Goal: Information Seeking & Learning: Compare options

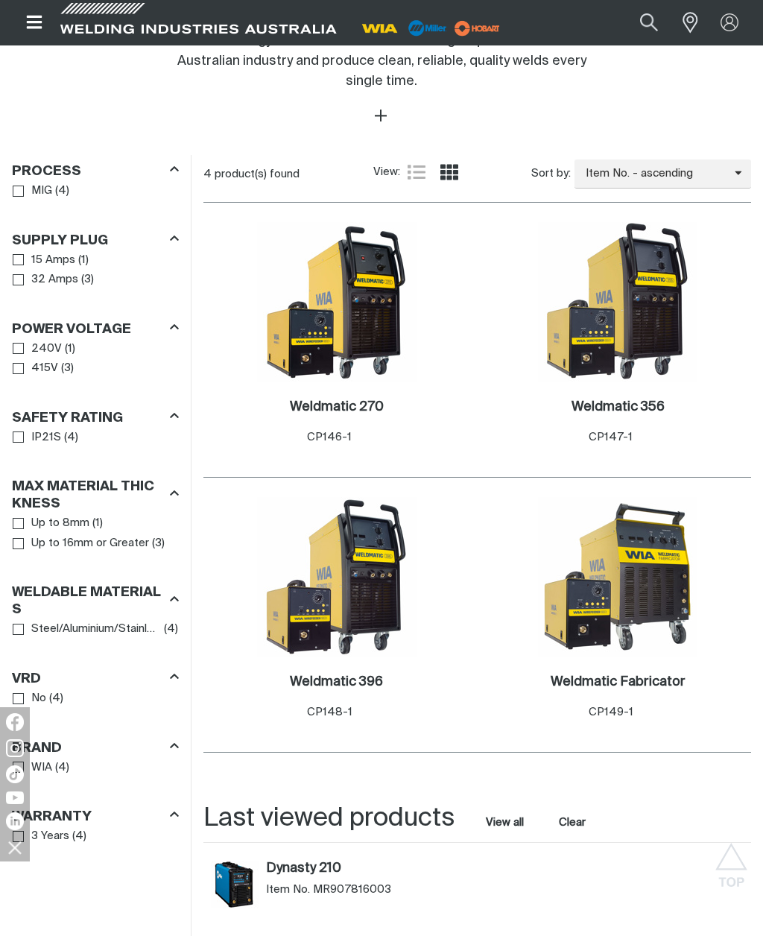
scroll to position [766, 0]
click at [27, 182] on link "MIG" at bounding box center [33, 192] width 40 height 20
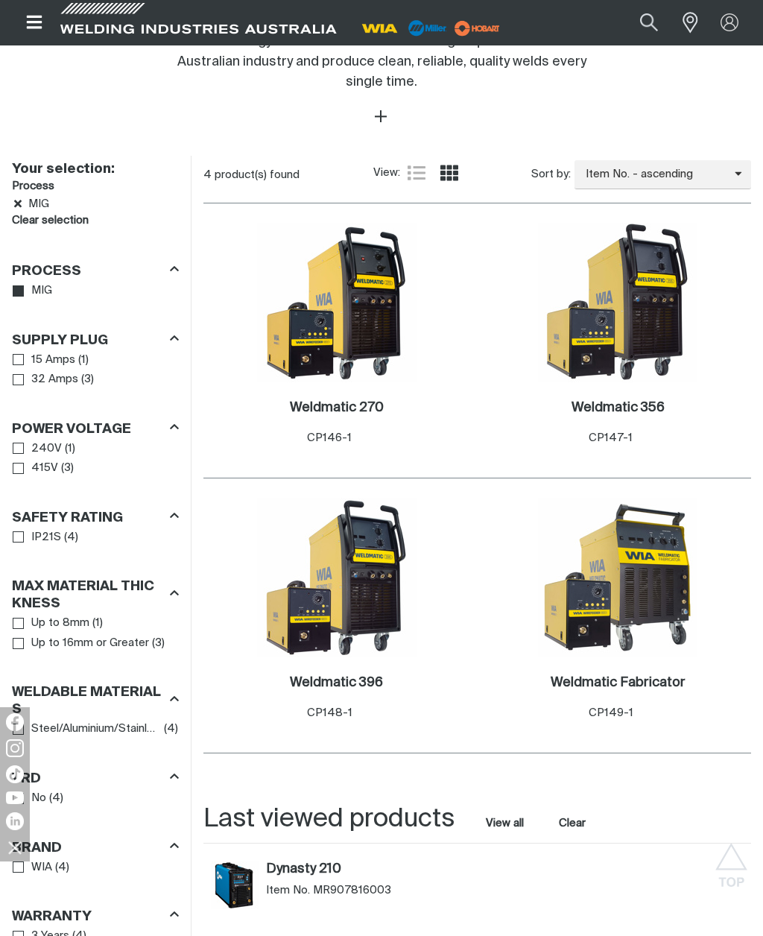
click at [26, 370] on link "32 Amps" at bounding box center [46, 380] width 66 height 20
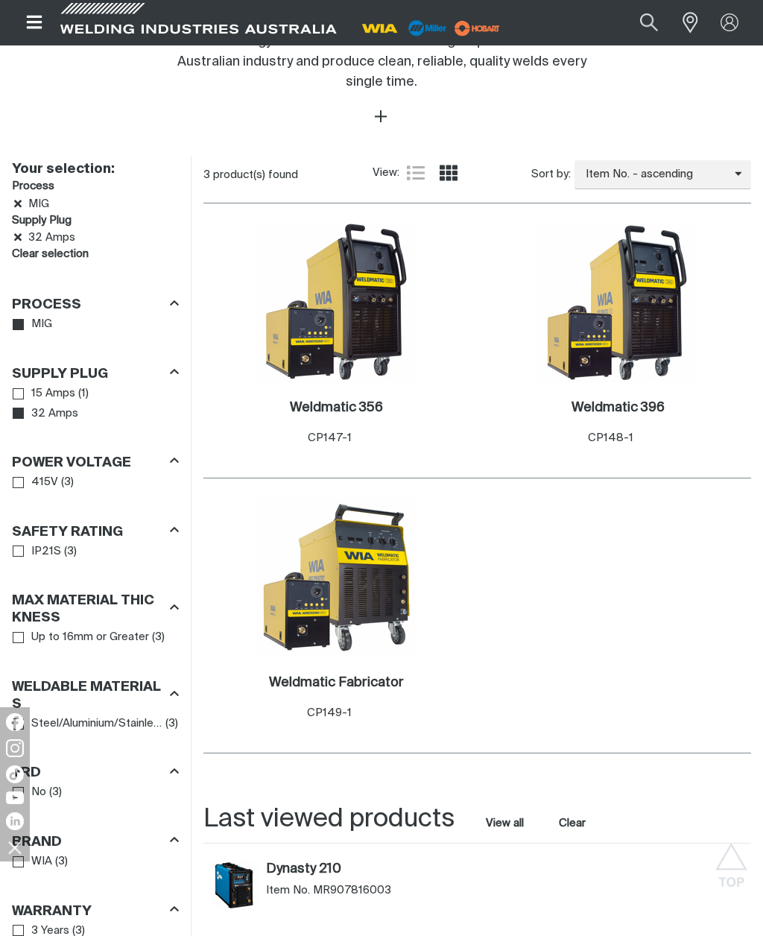
click at [177, 458] on icon "Filters" at bounding box center [174, 460] width 9 height 5
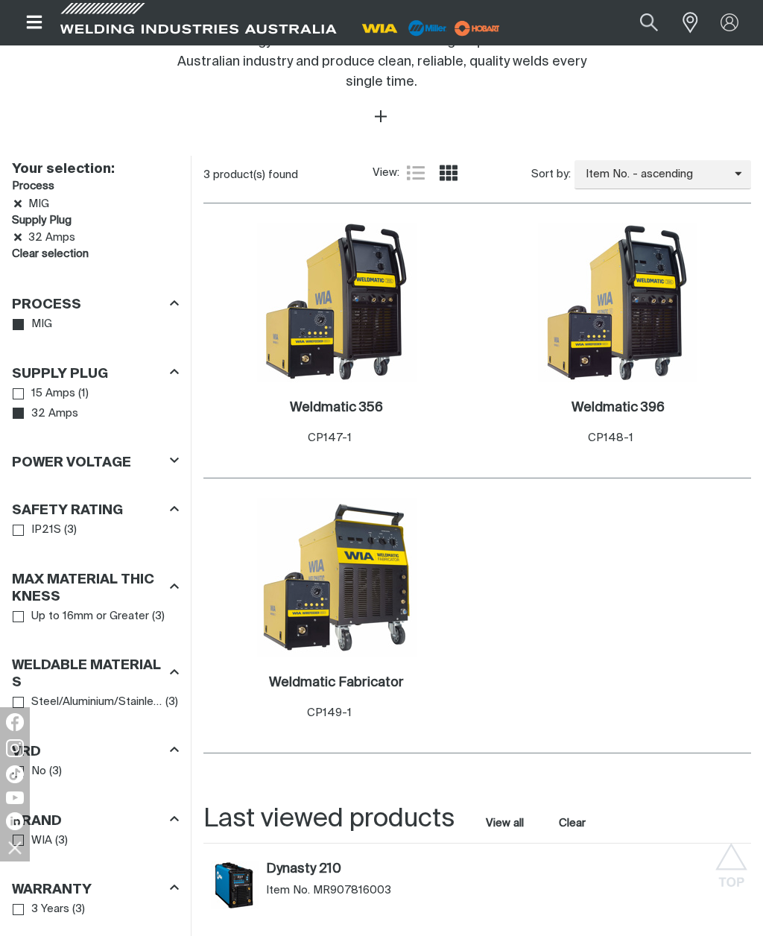
click at [176, 458] on icon "Filters" at bounding box center [174, 460] width 9 height 5
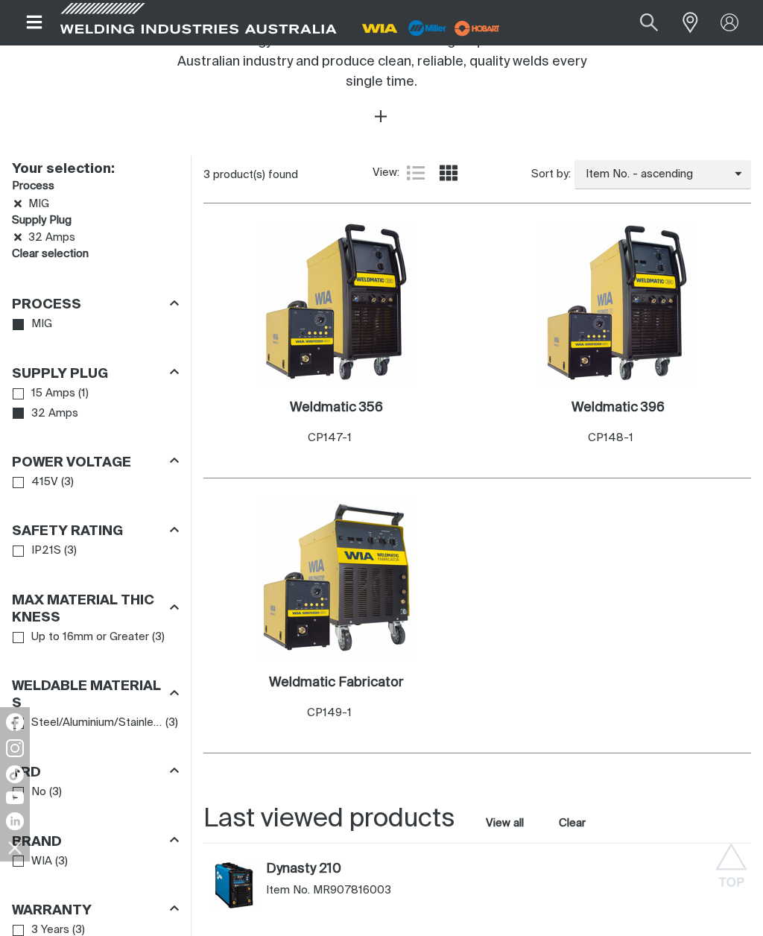
scroll to position [766, 0]
click at [183, 246] on div "Your selection: Process MIG Supply Plug 32 Amps Clear selection Filters: Proces…" at bounding box center [95, 574] width 191 height 834
click at [58, 247] on link "Clear selection" at bounding box center [50, 255] width 77 height 17
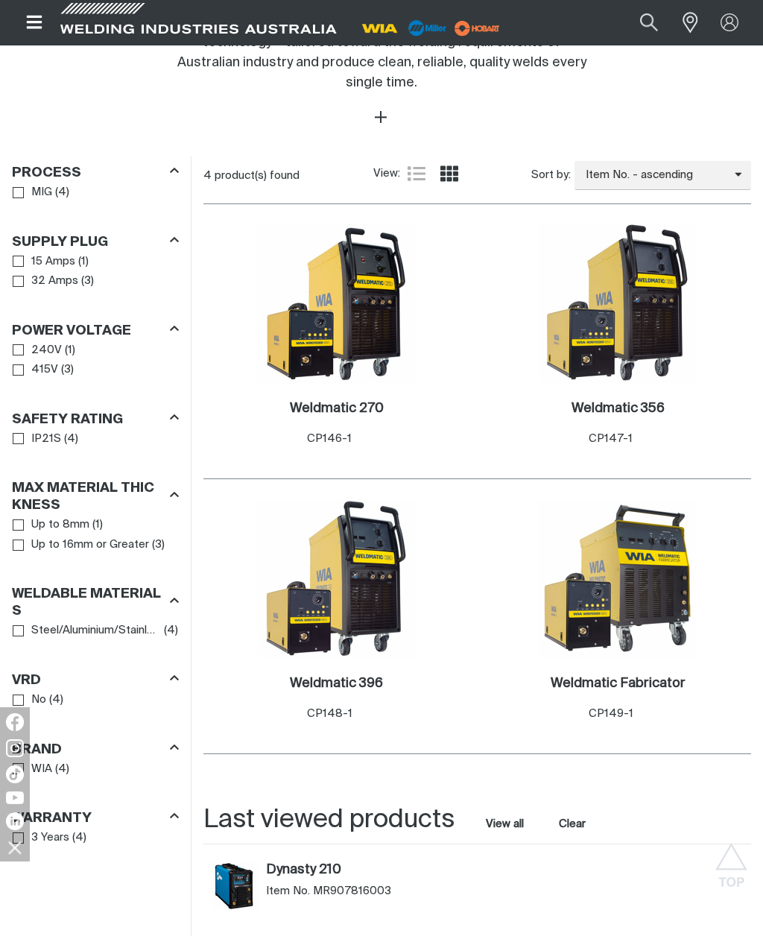
click at [25, 252] on link "15 Amps" at bounding box center [44, 262] width 63 height 20
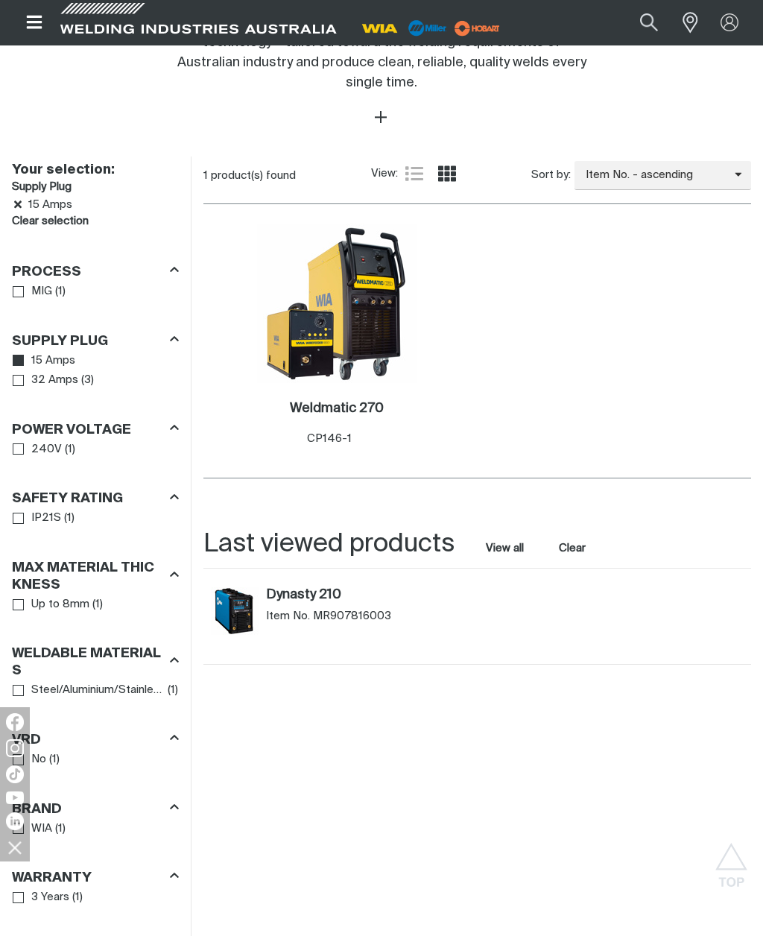
click at [23, 422] on h3 "Power Voltage" at bounding box center [71, 430] width 119 height 17
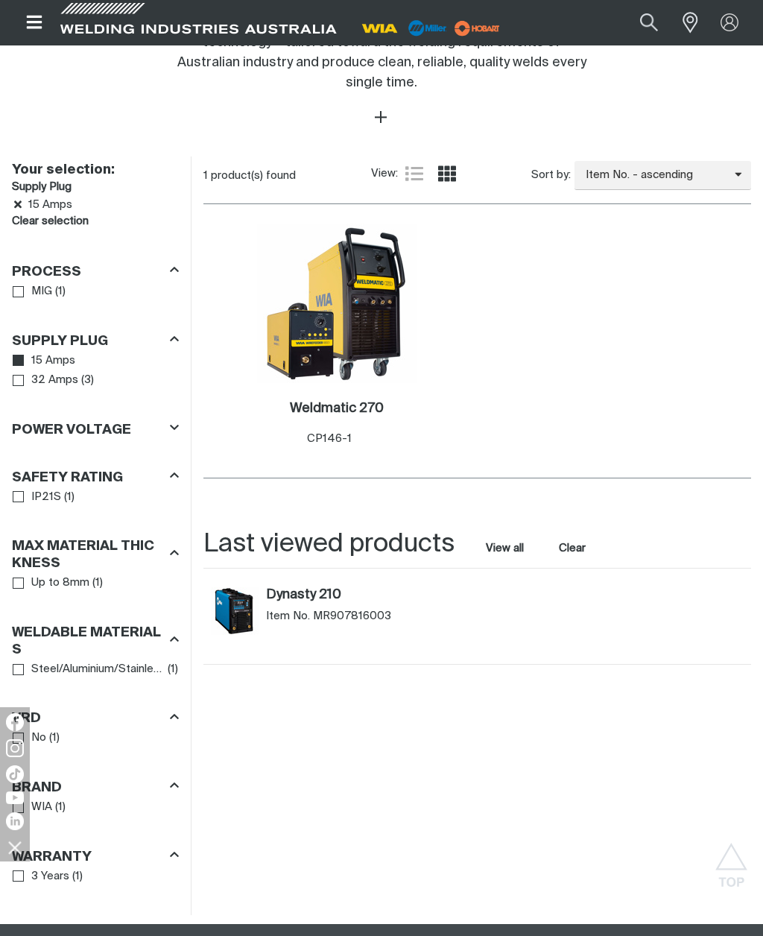
click at [28, 573] on link "Up to 8mm" at bounding box center [51, 583] width 77 height 20
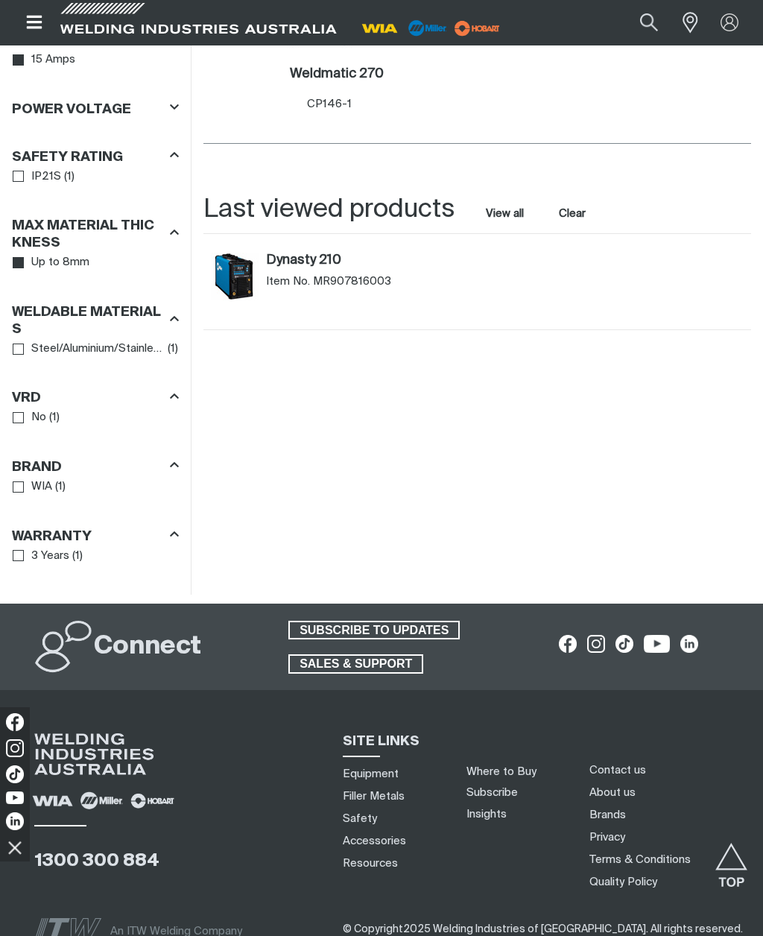
scroll to position [1101, 0]
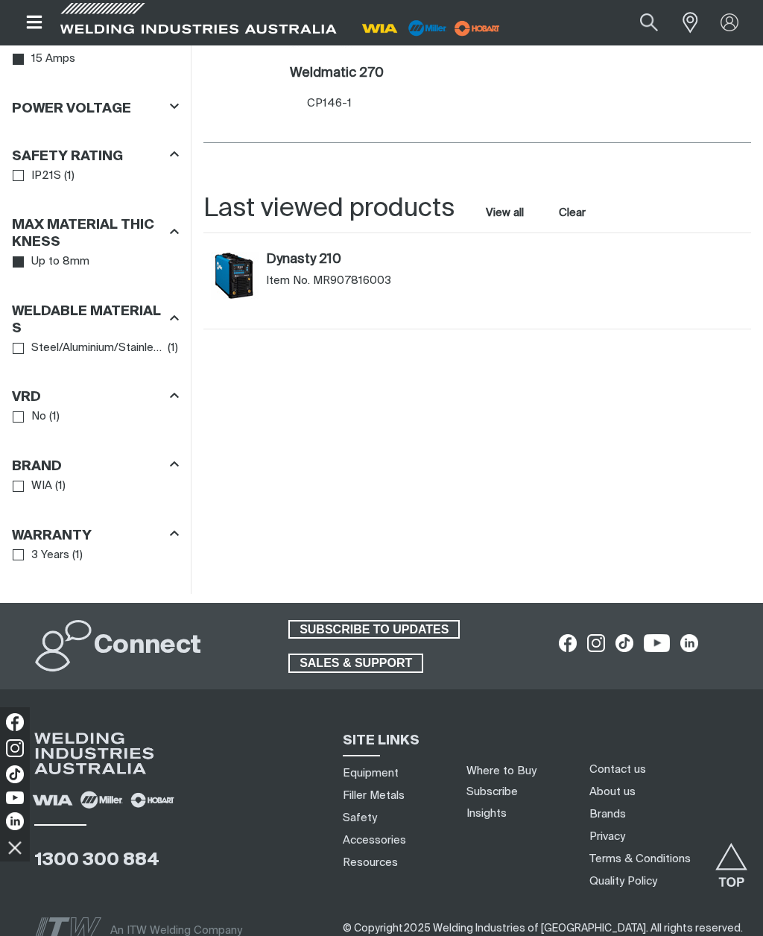
click at [170, 528] on icon "Filters" at bounding box center [174, 533] width 9 height 11
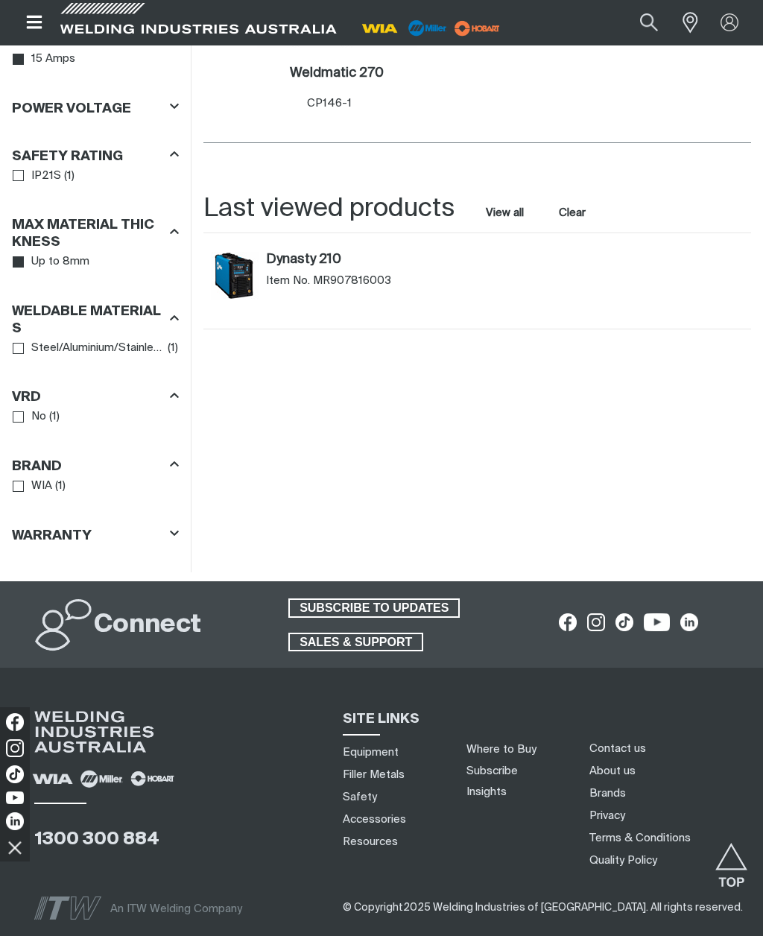
click at [176, 462] on icon "Filters" at bounding box center [174, 464] width 9 height 5
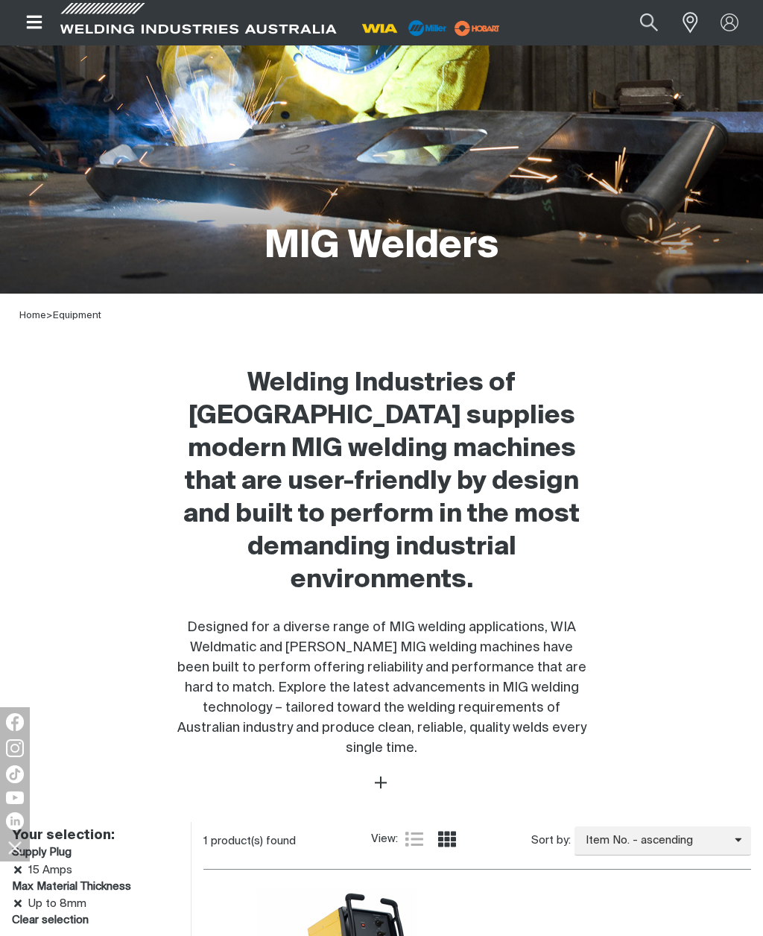
scroll to position [0, 0]
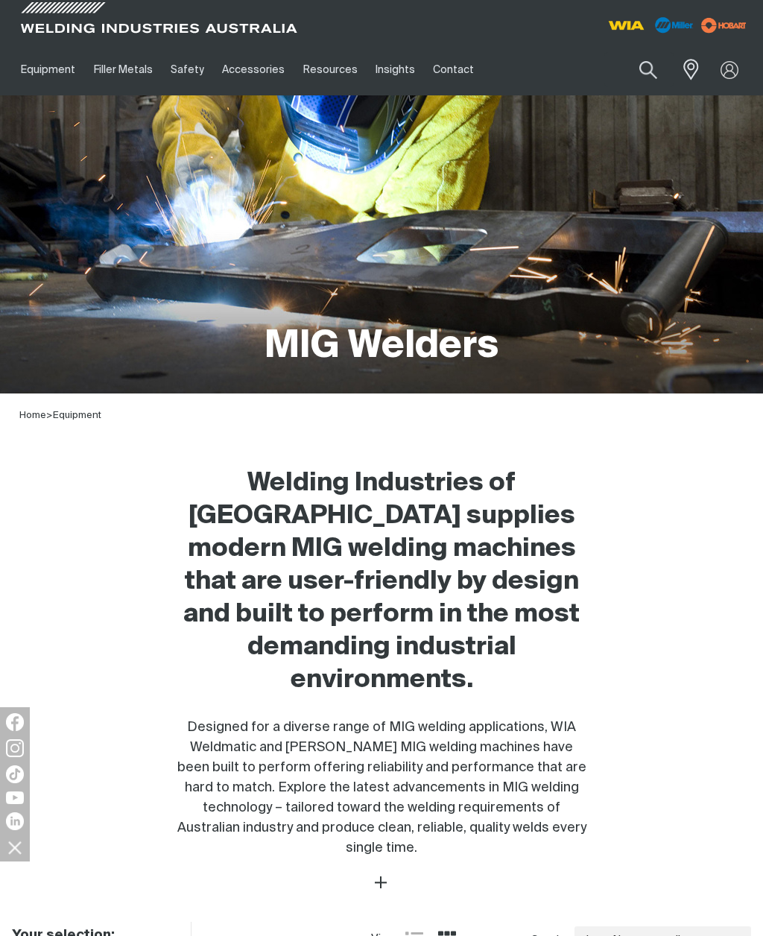
click at [655, 70] on button "Search products" at bounding box center [648, 69] width 51 height 35
click at [543, 70] on input "Search" at bounding box center [559, 70] width 230 height 34
type input "Millermatic 255"
click at [649, 69] on button "Search products" at bounding box center [648, 69] width 51 height 35
